Goal: Task Accomplishment & Management: Complete application form

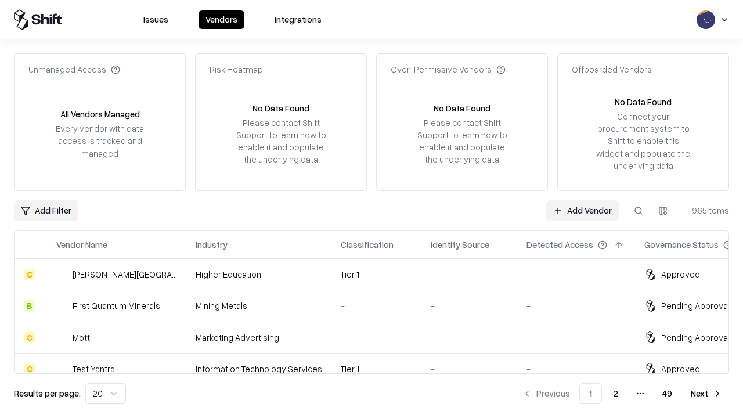
click at [582, 210] on link "Add Vendor" at bounding box center [582, 210] width 73 height 21
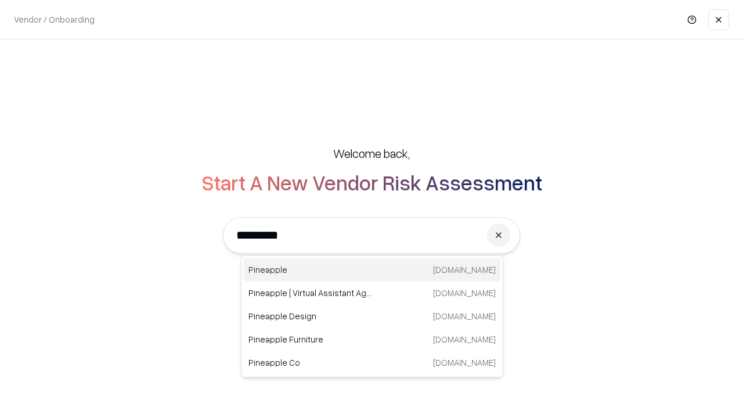
click at [372, 270] on div "Pineapple pineappleenergy.com" at bounding box center [372, 269] width 257 height 23
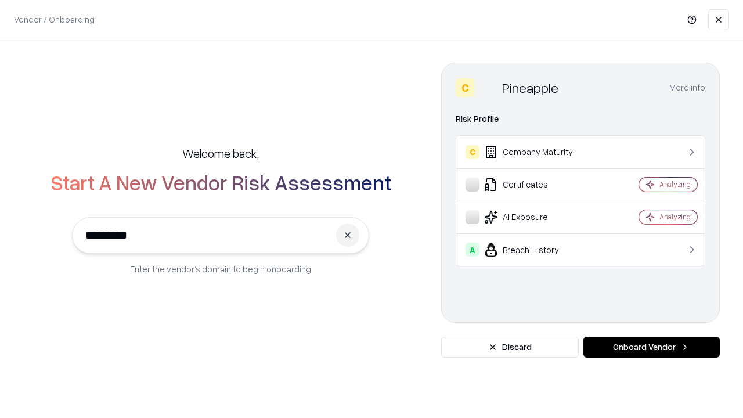
type input "*********"
click at [652, 347] on button "Onboard Vendor" at bounding box center [652, 347] width 136 height 21
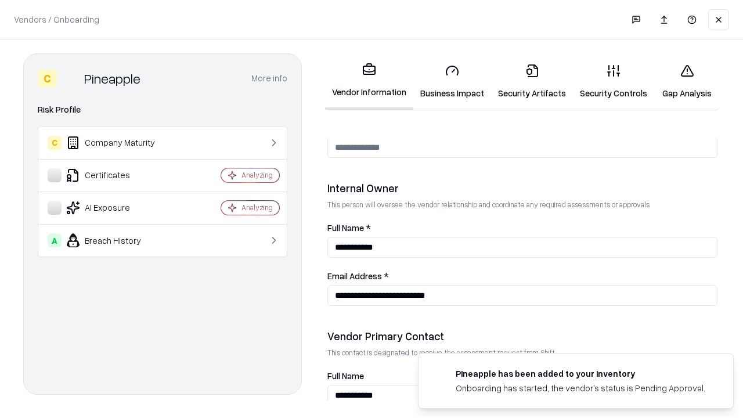
scroll to position [602, 0]
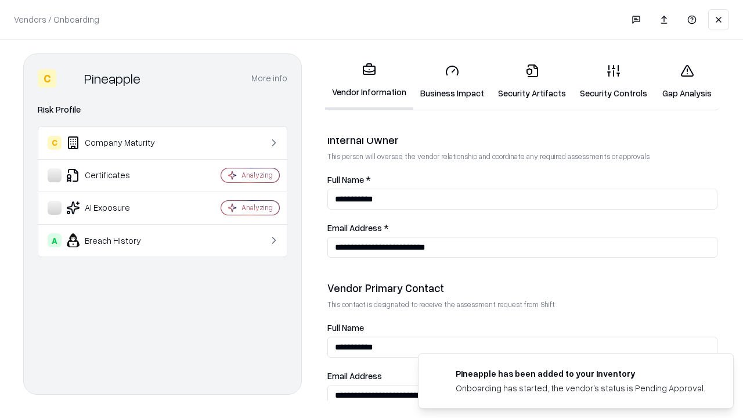
click at [452, 81] on link "Business Impact" at bounding box center [452, 82] width 78 height 54
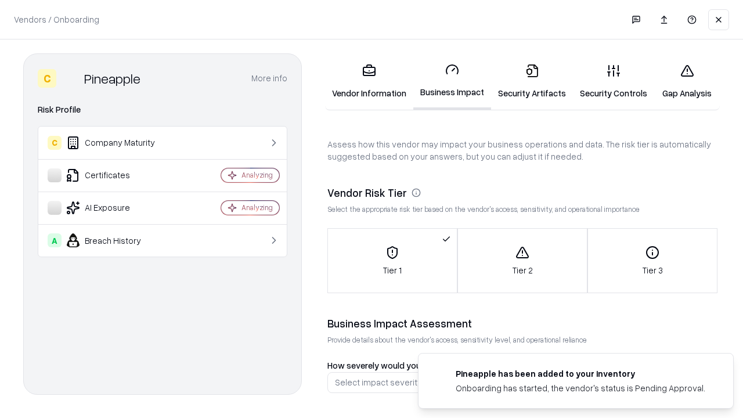
click at [532, 81] on link "Security Artifacts" at bounding box center [532, 82] width 82 height 54
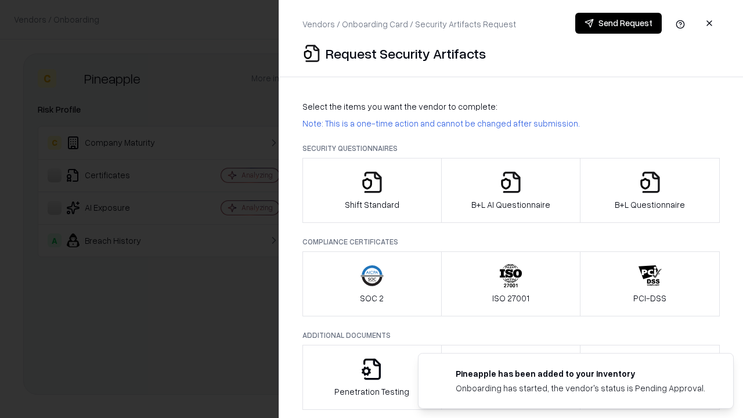
click at [372, 190] on icon "button" at bounding box center [372, 182] width 23 height 23
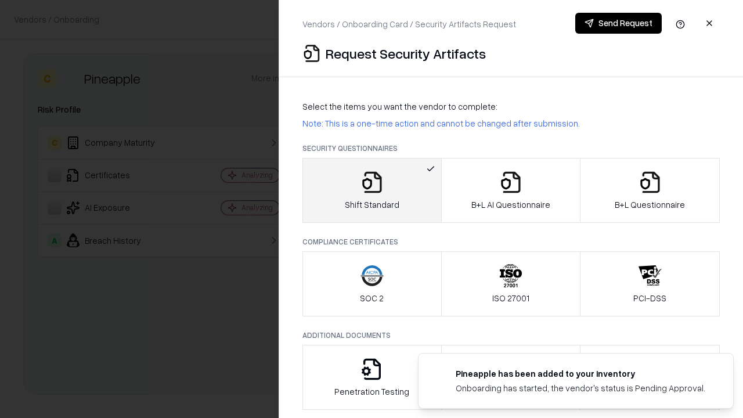
click at [618, 23] on button "Send Request" at bounding box center [618, 23] width 87 height 21
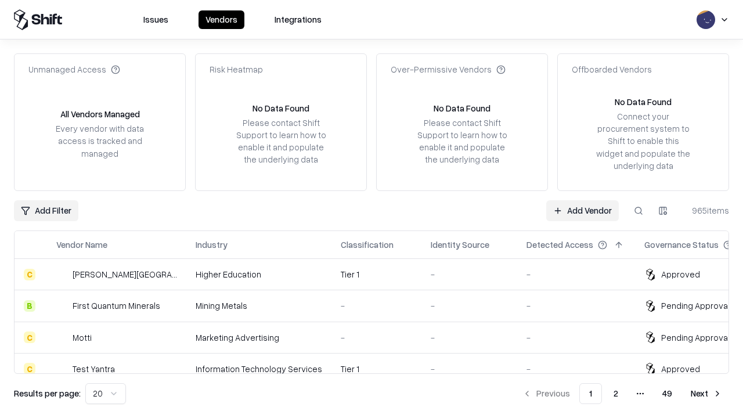
click at [639, 210] on button at bounding box center [638, 210] width 21 height 21
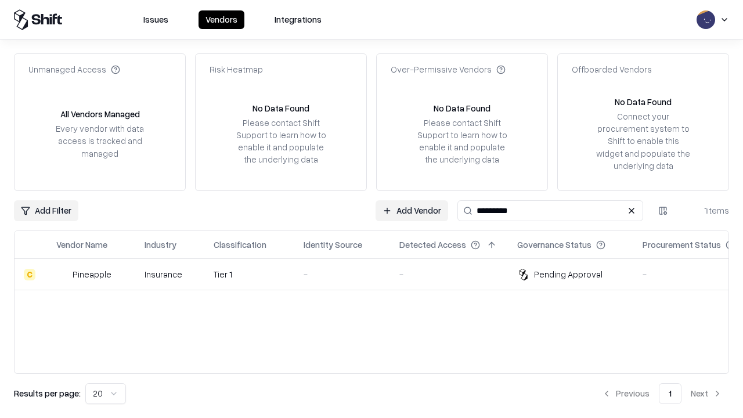
type input "*********"
click at [379, 274] on div "-" at bounding box center [342, 274] width 77 height 12
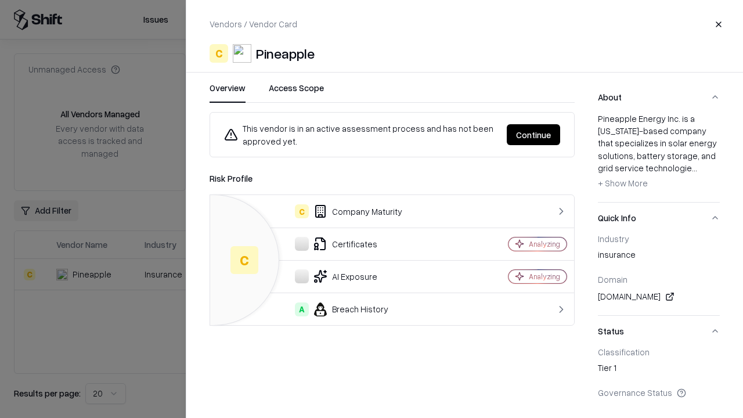
click at [534, 135] on button "Continue" at bounding box center [533, 134] width 53 height 21
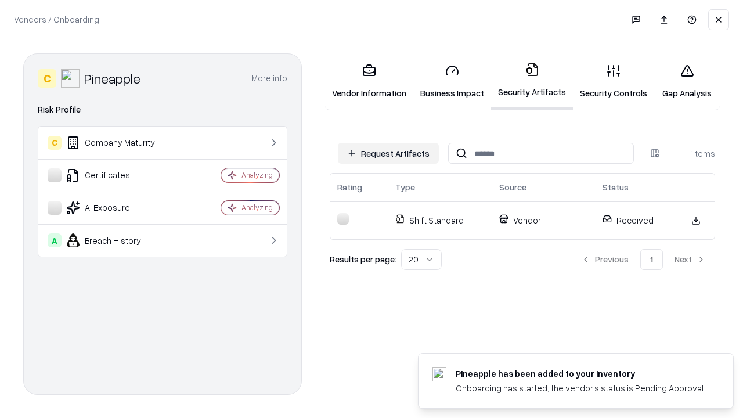
click at [687, 81] on link "Gap Analysis" at bounding box center [687, 82] width 66 height 54
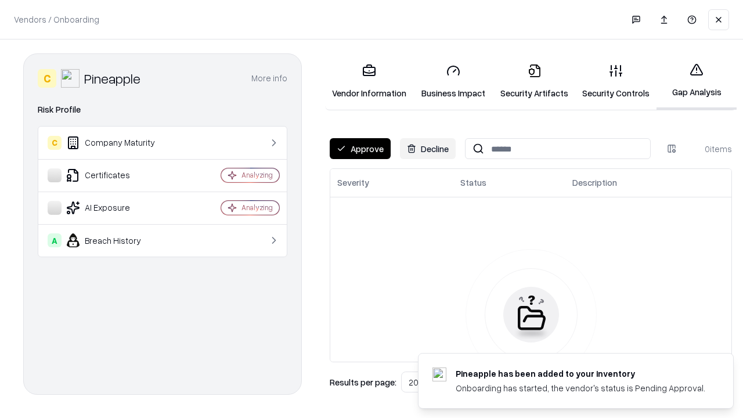
click at [360, 149] on button "Approve" at bounding box center [360, 148] width 61 height 21
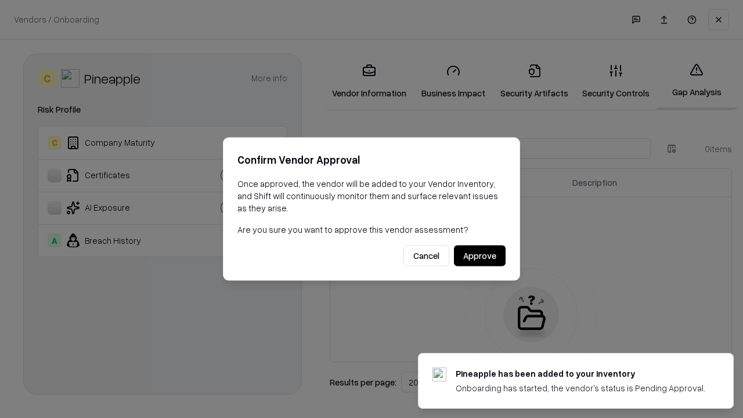
click at [480, 255] on button "Approve" at bounding box center [480, 256] width 52 height 21
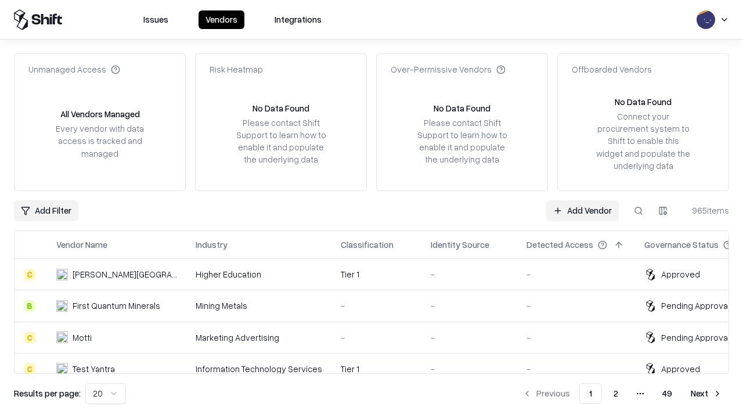
type input "*********"
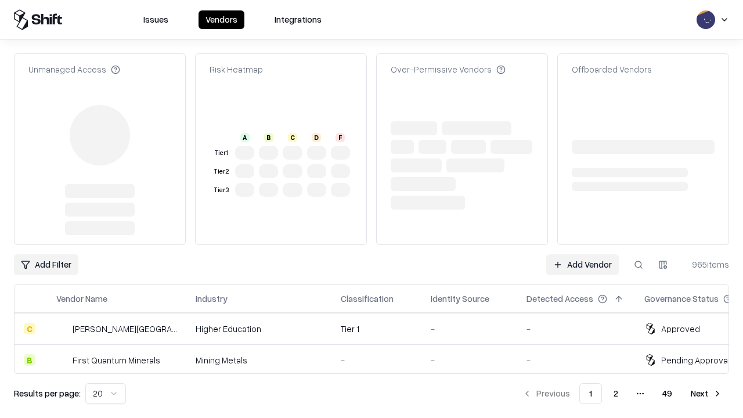
click at [582, 254] on link "Add Vendor" at bounding box center [582, 264] width 73 height 21
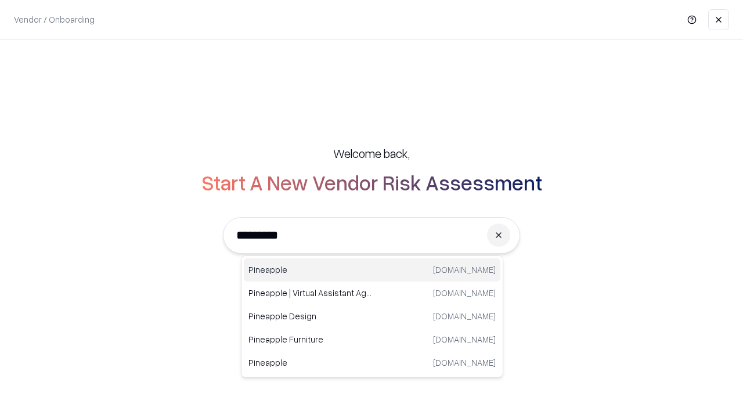
click at [372, 270] on div "Pineapple pineappleenergy.com" at bounding box center [372, 269] width 257 height 23
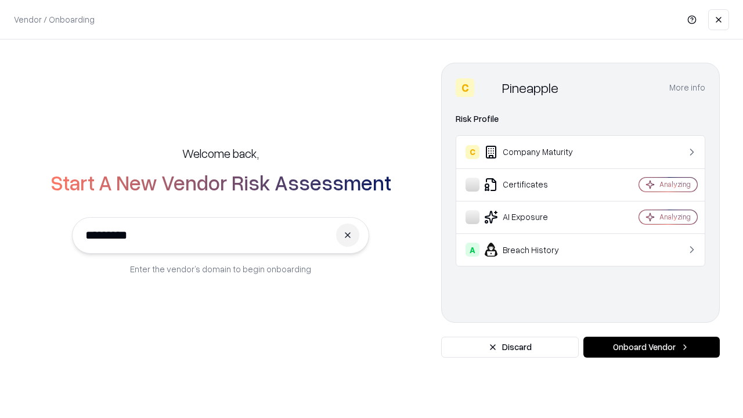
type input "*********"
click at [652, 347] on button "Onboard Vendor" at bounding box center [652, 347] width 136 height 21
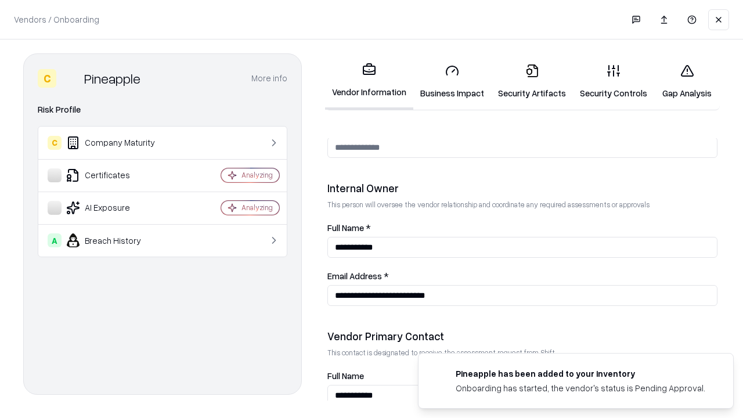
scroll to position [602, 0]
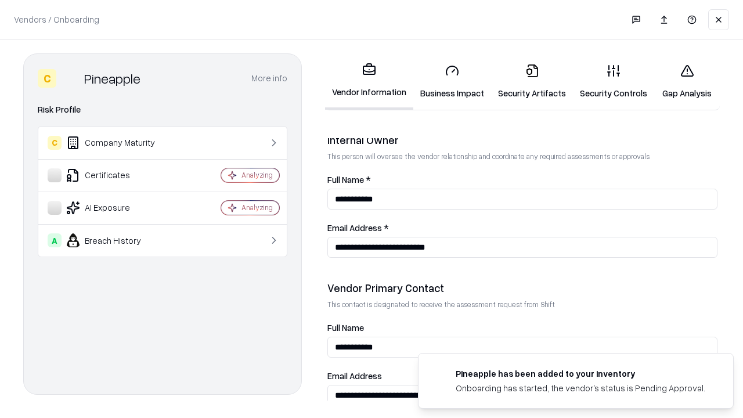
click at [687, 81] on link "Gap Analysis" at bounding box center [687, 82] width 66 height 54
